Goal: Transaction & Acquisition: Purchase product/service

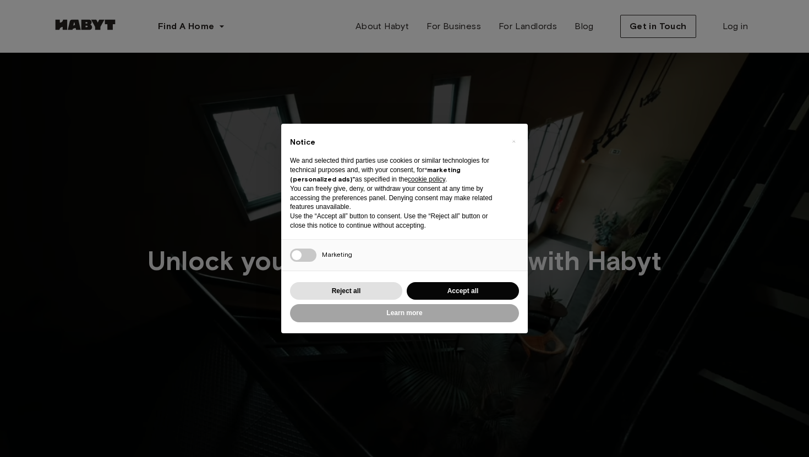
click at [434, 289] on button "Accept all" at bounding box center [463, 291] width 112 height 18
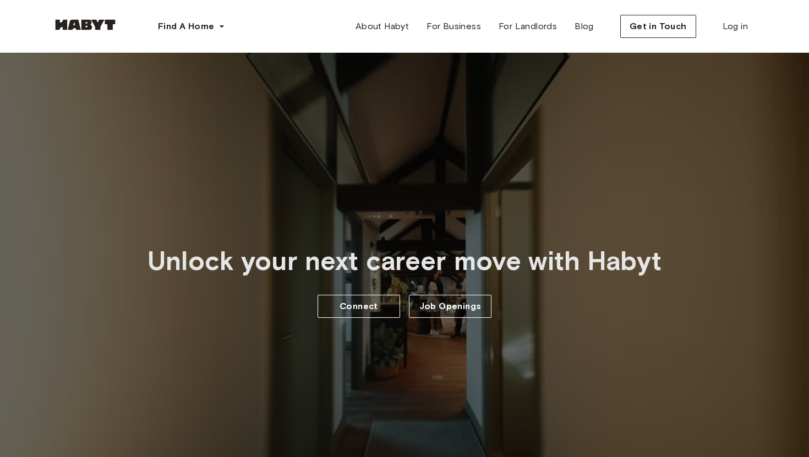
click at [336, 266] on span "Unlock your next career move with Habyt" at bounding box center [404, 261] width 514 height 32
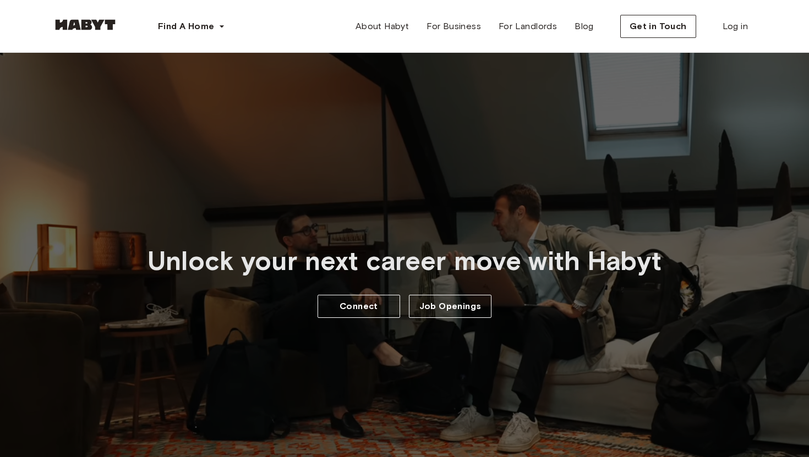
click at [336, 266] on span "Unlock your next career move with Habyt" at bounding box center [404, 261] width 514 height 32
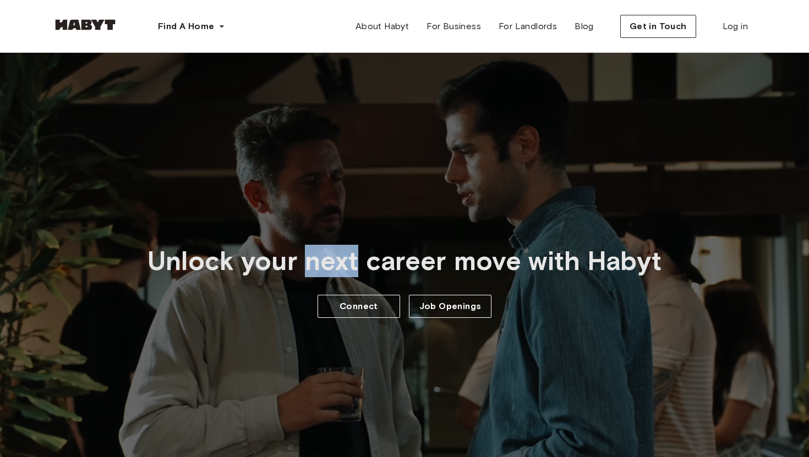
click at [336, 266] on span "Unlock your next career move with Habyt" at bounding box center [404, 261] width 514 height 32
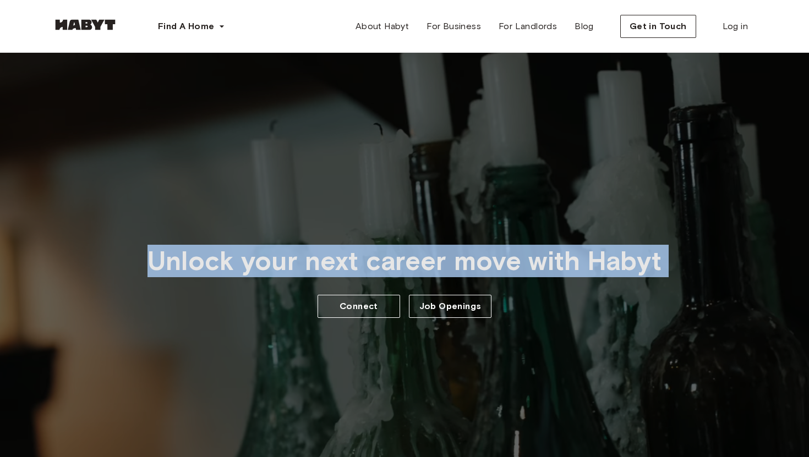
click at [361, 266] on span "Unlock your next career move with Habyt" at bounding box center [404, 261] width 514 height 32
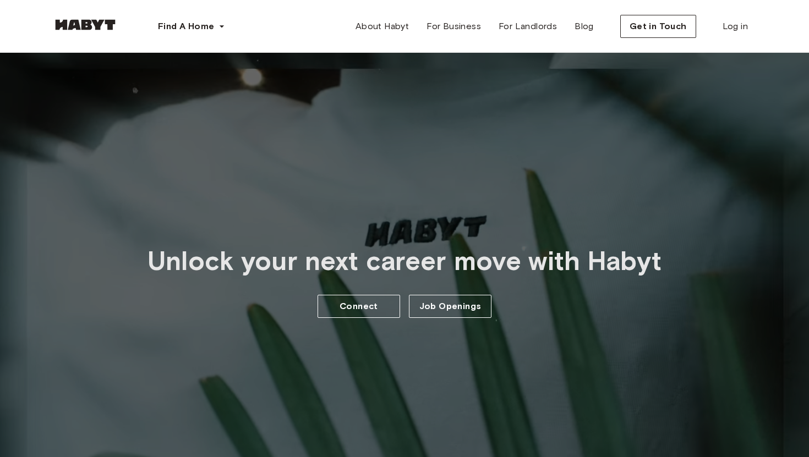
click at [361, 266] on span "Unlock your next career move with Habyt" at bounding box center [404, 261] width 514 height 32
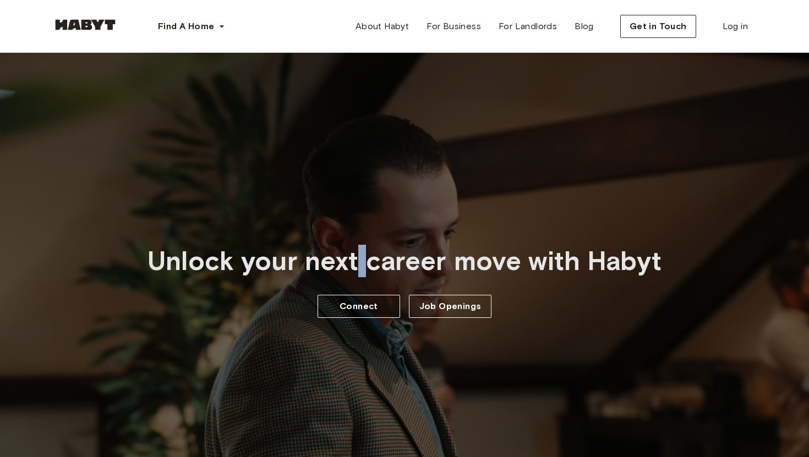
click at [361, 266] on span "Unlock your next career move with Habyt" at bounding box center [404, 261] width 514 height 32
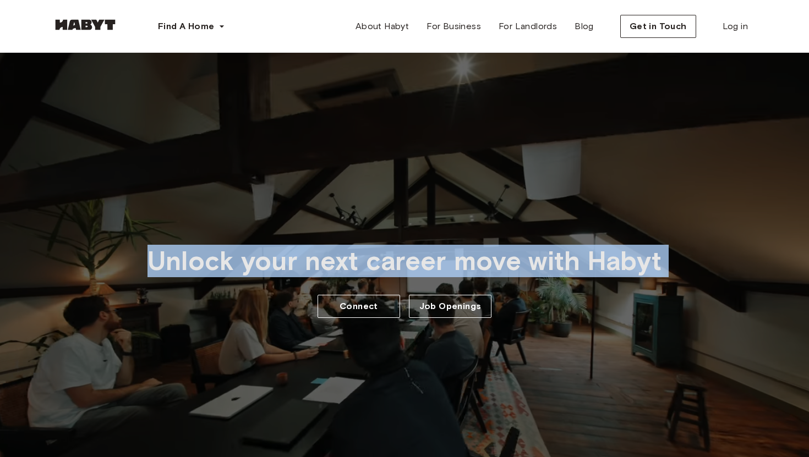
click at [387, 266] on span "Unlock your next career move with Habyt" at bounding box center [404, 261] width 514 height 32
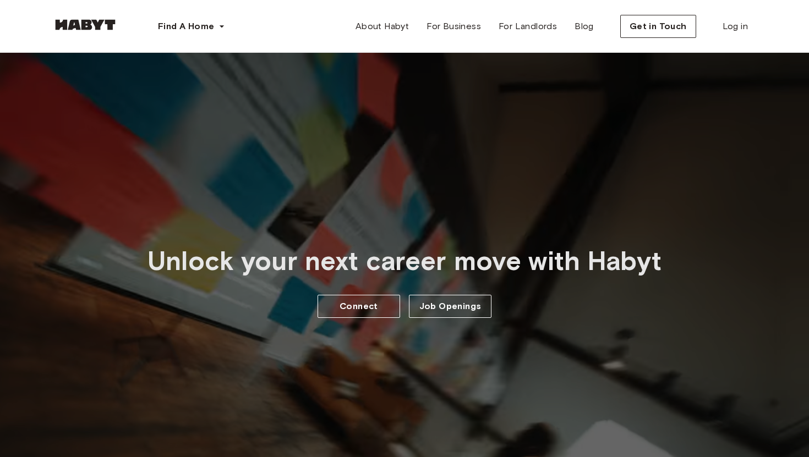
click at [387, 266] on span "Unlock your next career move with Habyt" at bounding box center [404, 261] width 514 height 32
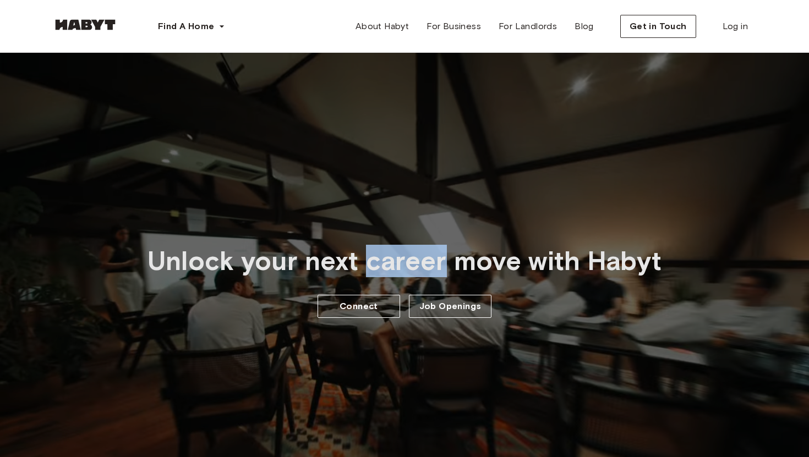
click at [387, 266] on span "Unlock your next career move with Habyt" at bounding box center [404, 261] width 514 height 32
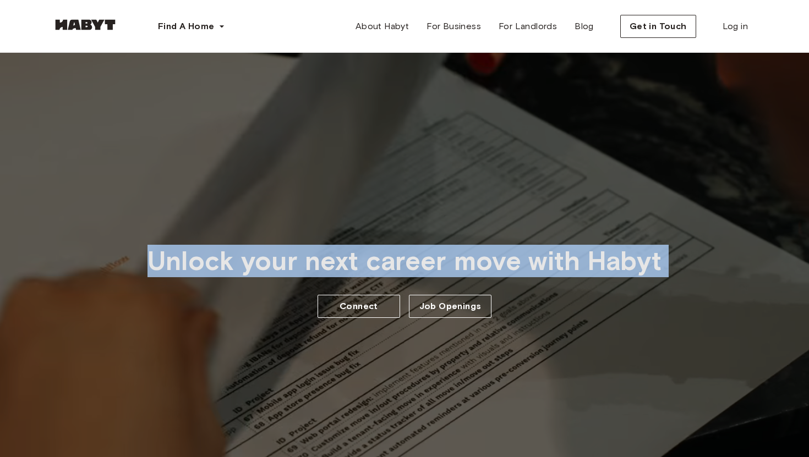
click at [414, 269] on span "Unlock your next career move with Habyt" at bounding box center [404, 261] width 514 height 32
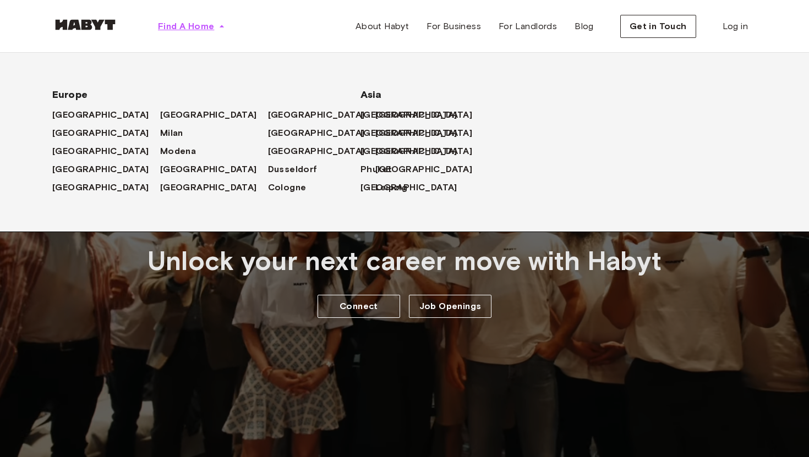
click at [198, 20] on span "Find A Home" at bounding box center [186, 26] width 56 height 13
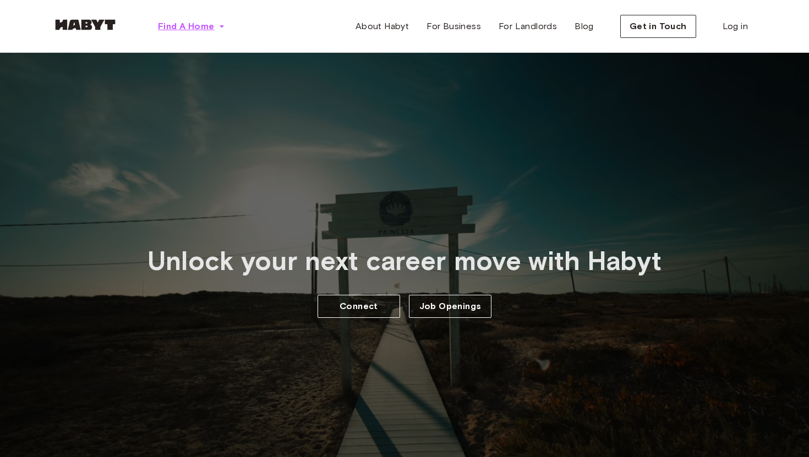
click at [198, 20] on span "Find A Home" at bounding box center [186, 26] width 56 height 13
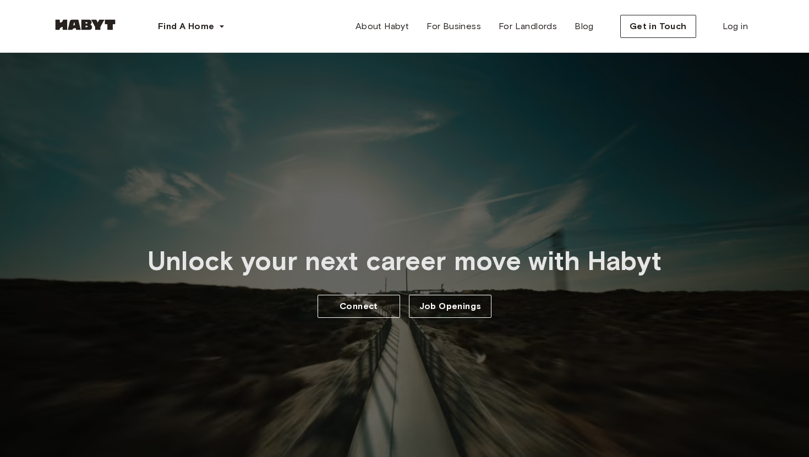
click at [87, 31] on link at bounding box center [85, 27] width 66 height 10
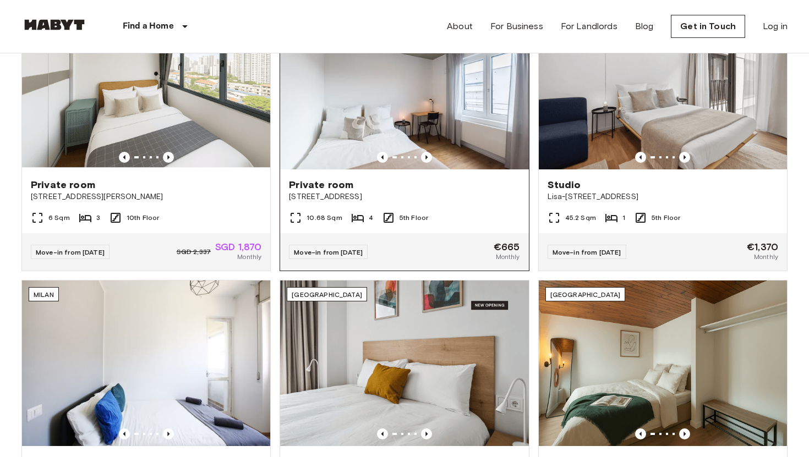
scroll to position [322, 0]
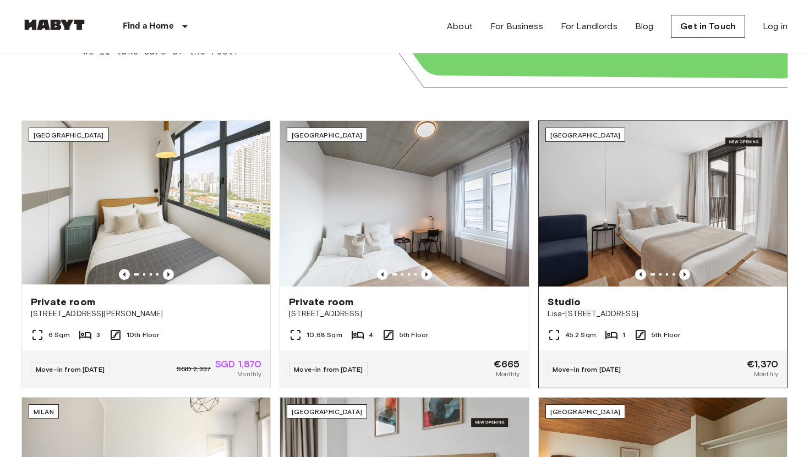
click at [621, 232] on img at bounding box center [663, 204] width 248 height 166
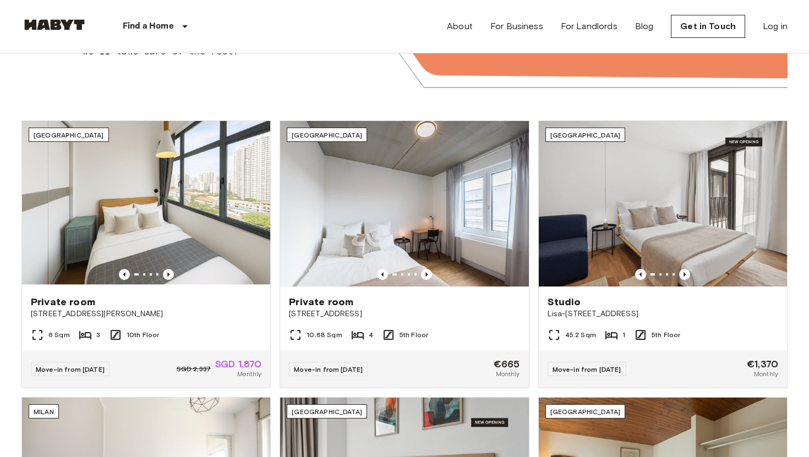
scroll to position [0, 0]
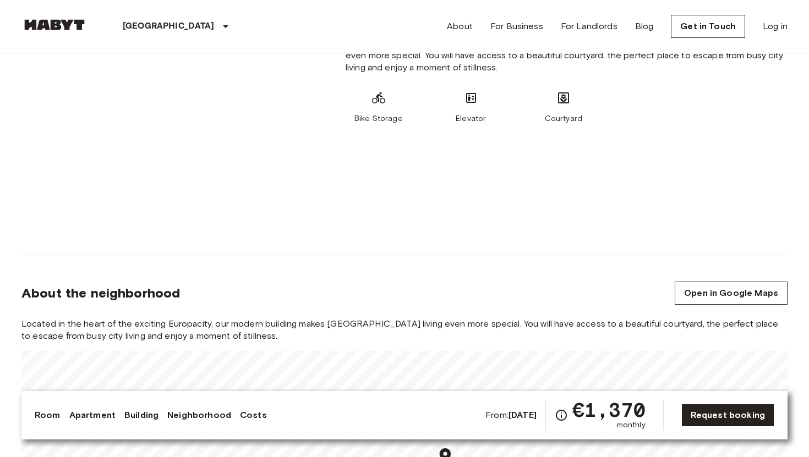
scroll to position [539, 0]
